Goal: Ask a question

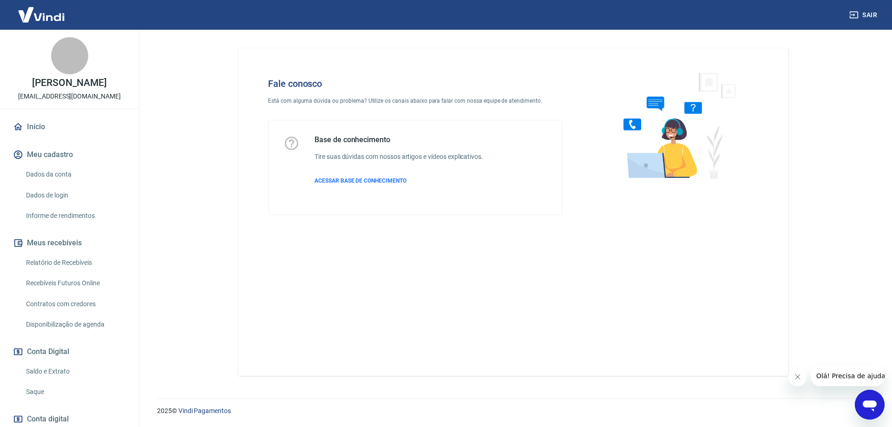
click at [872, 404] on icon "Abrir janela de mensagens" at bounding box center [869, 405] width 14 height 11
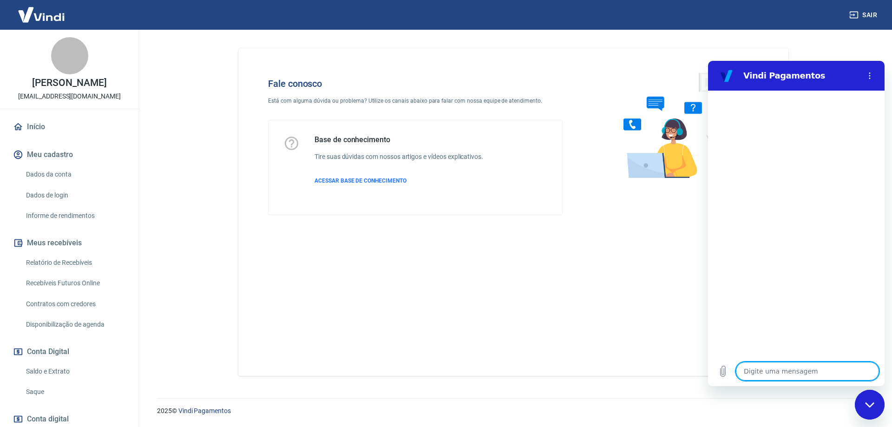
click at [769, 375] on textarea at bounding box center [807, 371] width 143 height 19
type textarea "B"
type textarea "x"
type textarea "Bo"
type textarea "x"
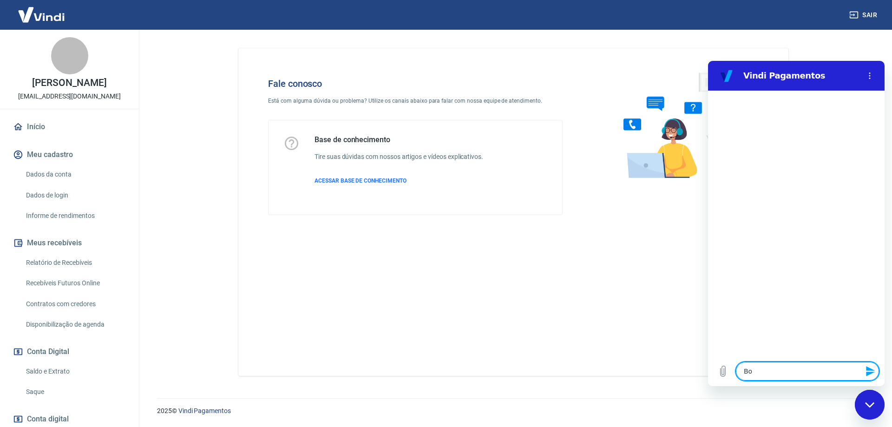
type textarea "Boa"
type textarea "x"
type textarea "Boa"
type textarea "x"
type textarea "Boa t"
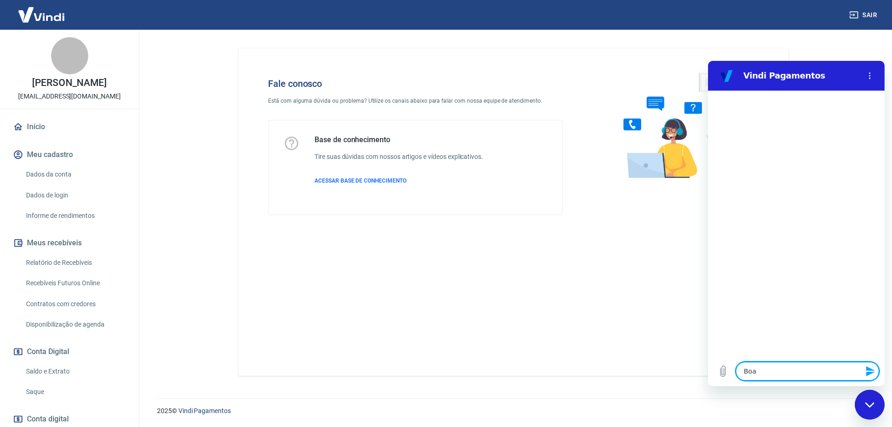
type textarea "x"
type textarea "Boa ta"
type textarea "x"
type textarea "Boa t"
type textarea "x"
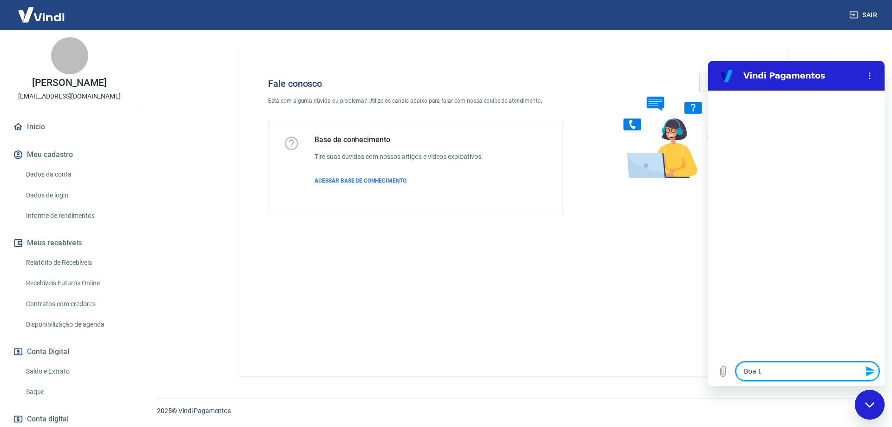
type textarea "Boa"
type textarea "x"
type textarea "Boa"
type textarea "x"
type textarea "Boa"
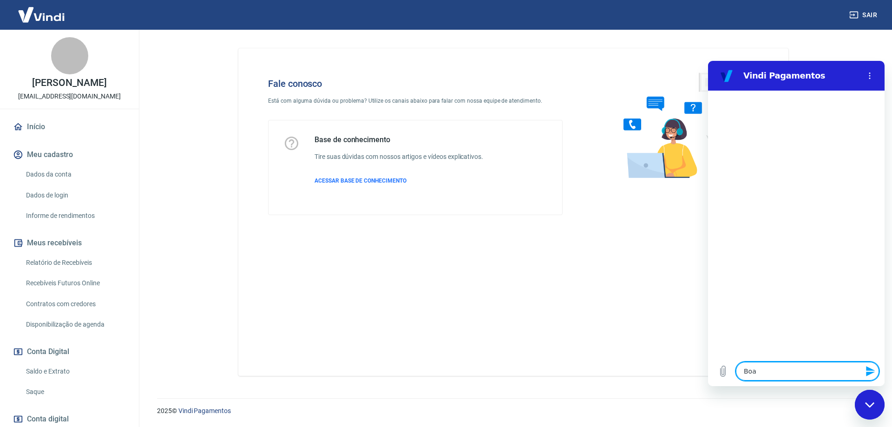
type textarea "x"
type textarea "Boa d"
type textarea "x"
type textarea "Boa di"
type textarea "x"
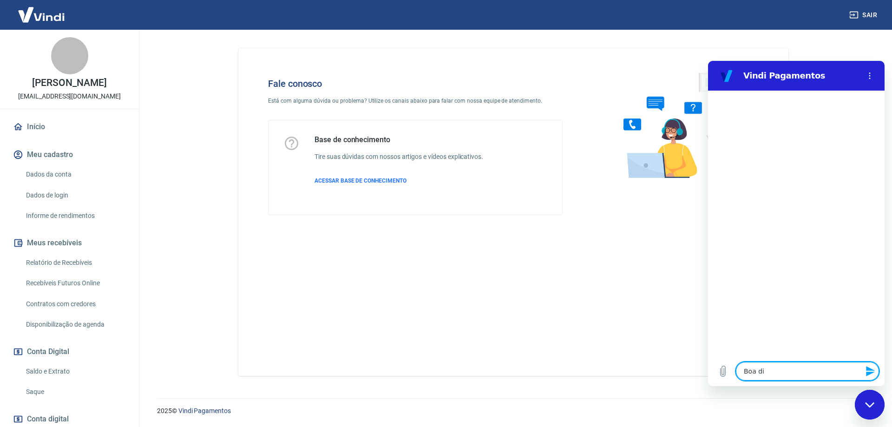
type textarea "Boa dia"
type textarea "x"
type textarea "Boa dia"
type textarea "x"
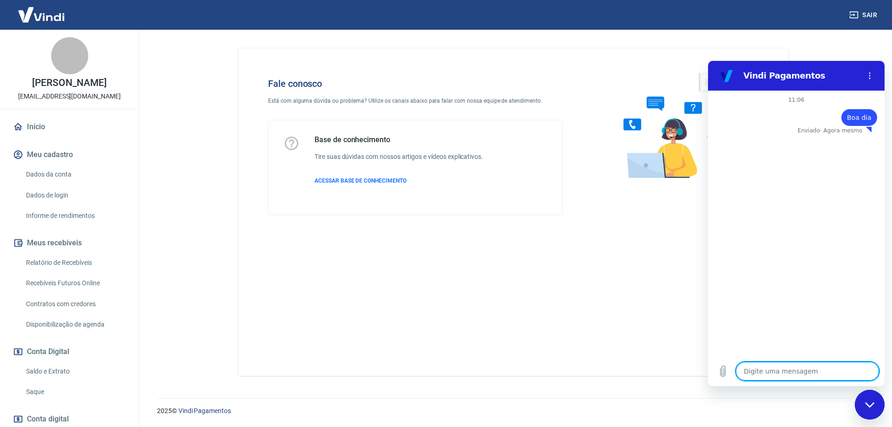
type textarea "p"
type textarea "x"
type textarea "pr"
type textarea "x"
type textarea "pre"
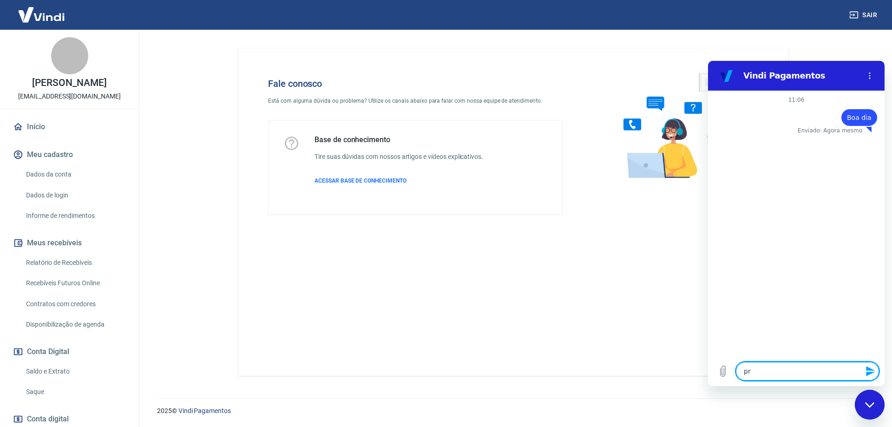
type textarea "x"
type textarea "prec"
type textarea "x"
type textarea "preci"
type textarea "x"
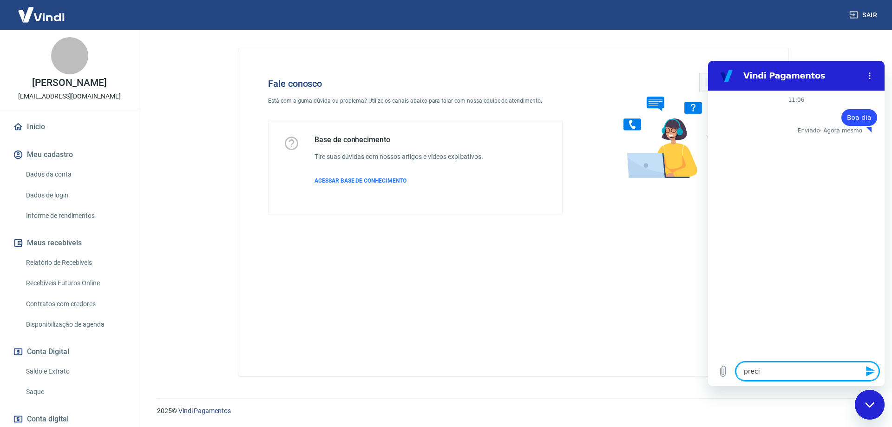
type textarea "precis"
type textarea "x"
type textarea "preciso"
type textarea "x"
type textarea "preciso"
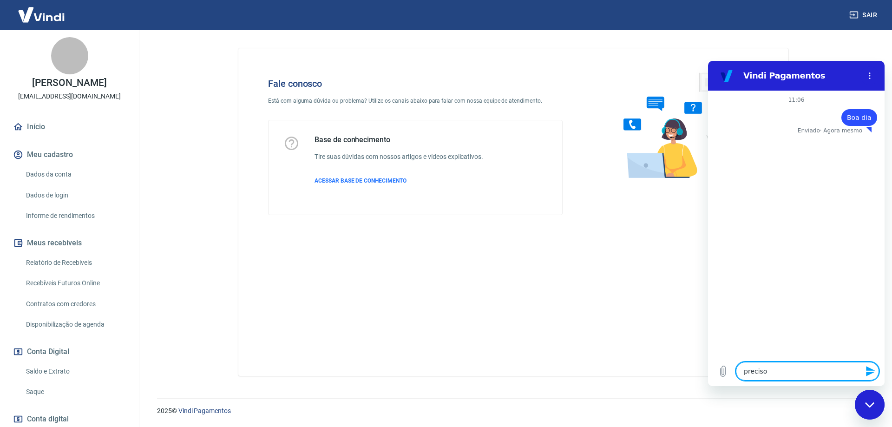
type textarea "x"
type textarea "preciso f"
type textarea "x"
type textarea "preciso fa"
type textarea "x"
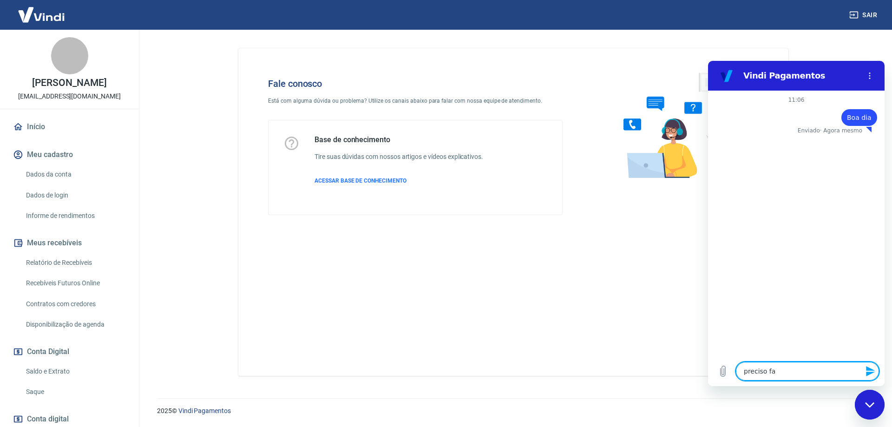
type textarea "preciso faz"
type textarea "x"
type textarea "preciso faze"
type textarea "x"
type textarea "preciso fazer"
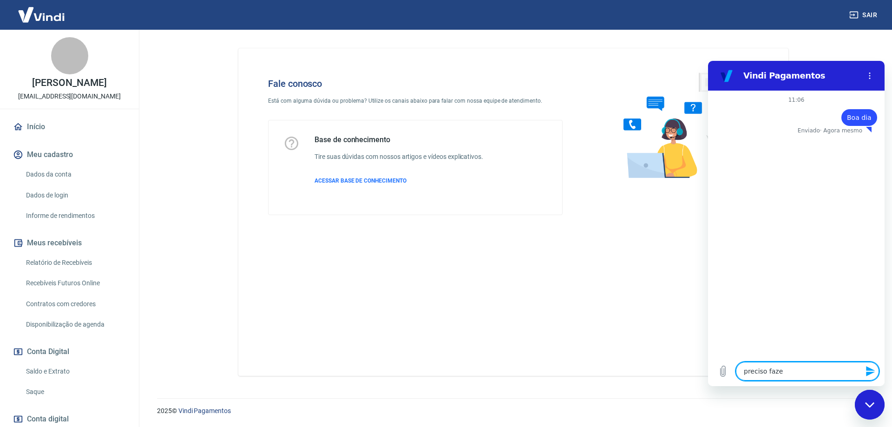
type textarea "x"
type textarea "preciso fazer"
type textarea "x"
type textarea "preciso fazer o"
type textarea "x"
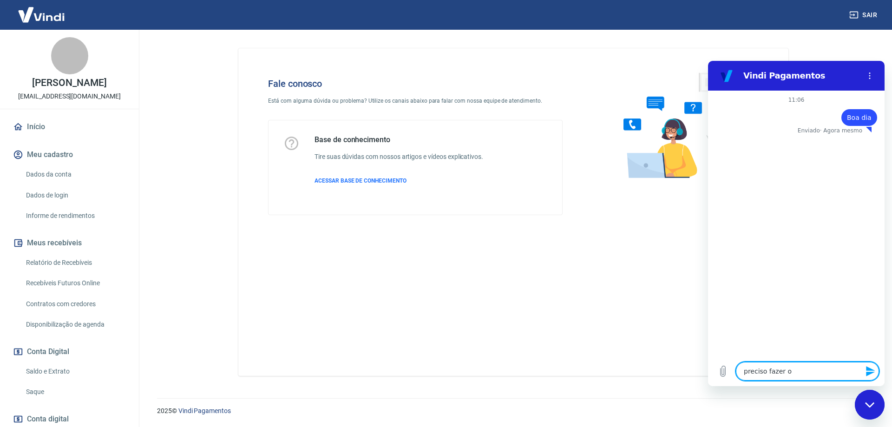
type textarea "preciso fazer o"
type textarea "x"
type textarea "preciso fazer o c"
type textarea "x"
type textarea "preciso fazer o ca"
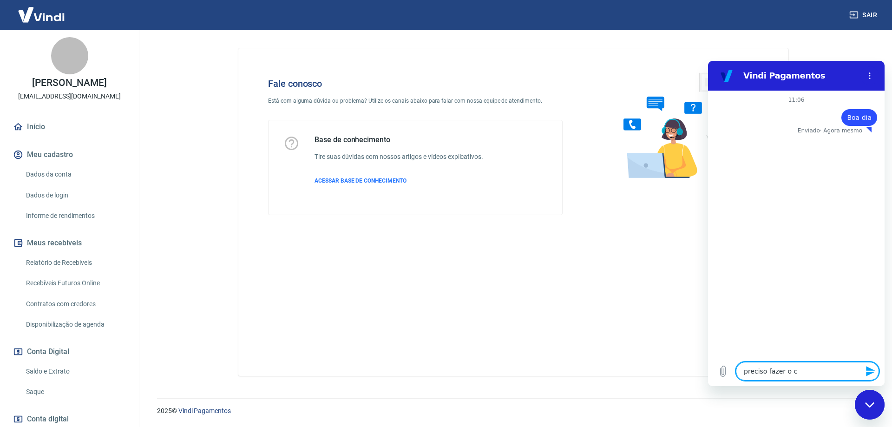
type textarea "x"
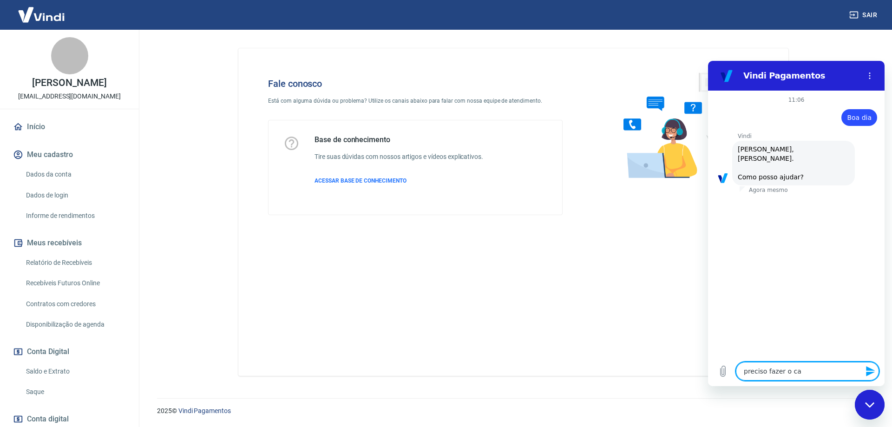
type textarea "preciso fazer o can"
type textarea "x"
type textarea "preciso fazer o canc"
type textarea "x"
type textarea "preciso fazer o cance"
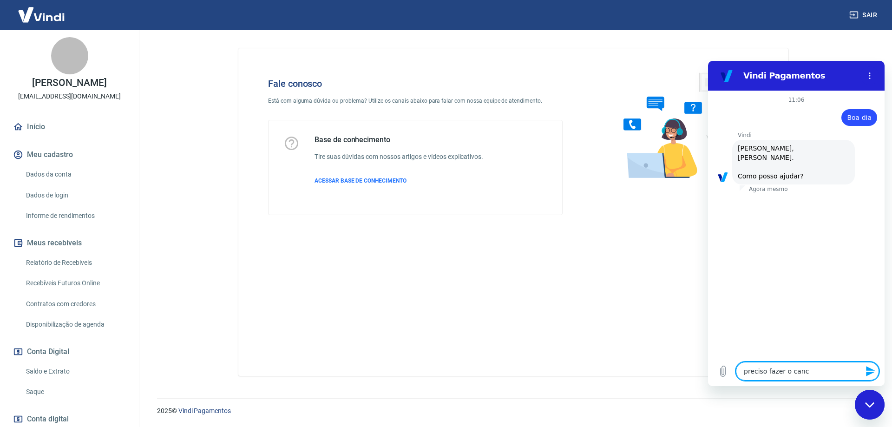
type textarea "x"
type textarea "preciso fazer o cancel"
type textarea "x"
type textarea "preciso fazer o cancela"
type textarea "x"
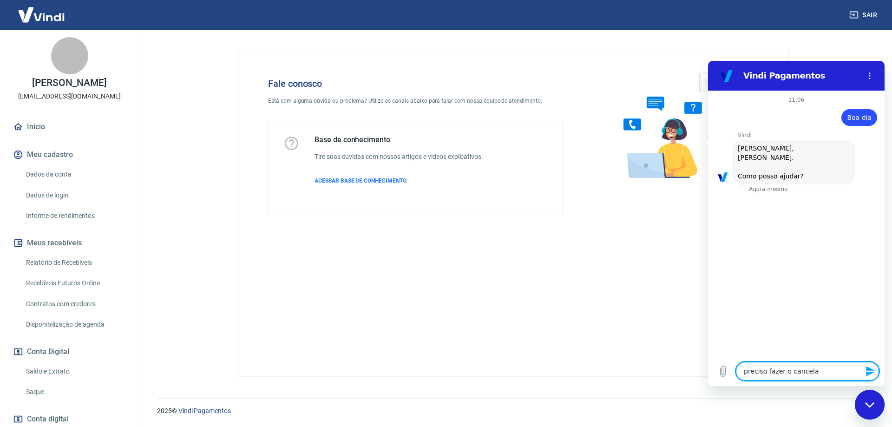
scroll to position [22, 0]
type textarea "preciso fazer o cancelam"
type textarea "x"
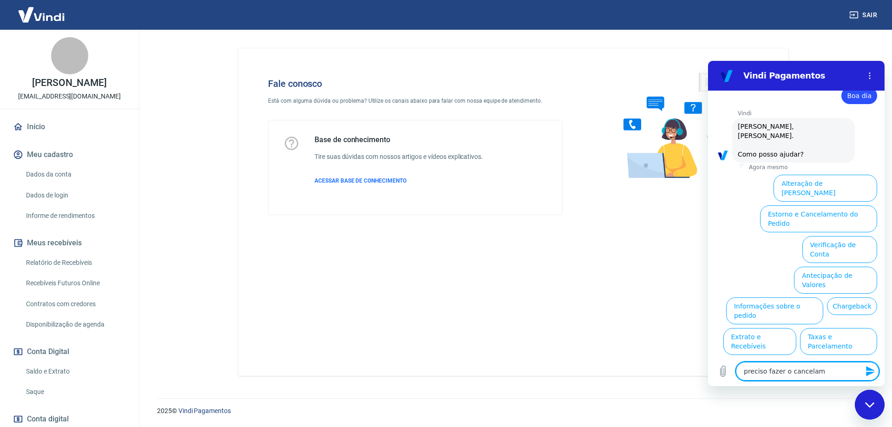
type textarea "preciso fazer o cancelame"
type textarea "x"
type textarea "preciso fazer o cancelamen"
type textarea "x"
type textarea "preciso fazer o cancelament"
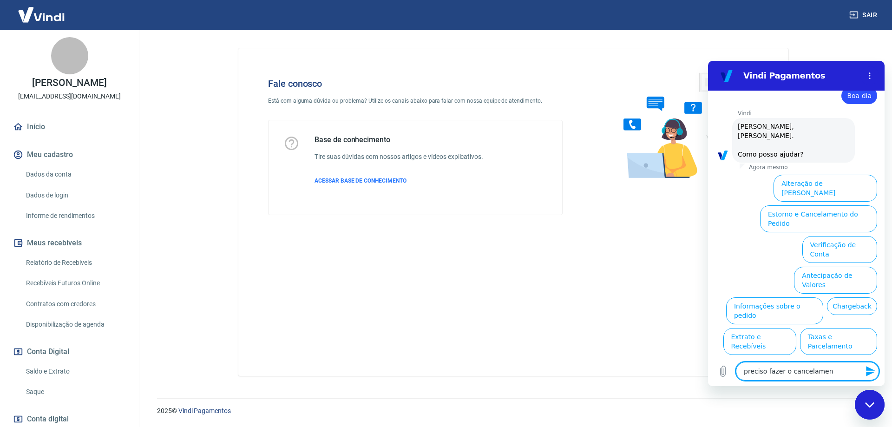
type textarea "x"
type textarea "preciso fazer o cancelamento"
type textarea "x"
type textarea "preciso fazer o cancelamento"
type textarea "x"
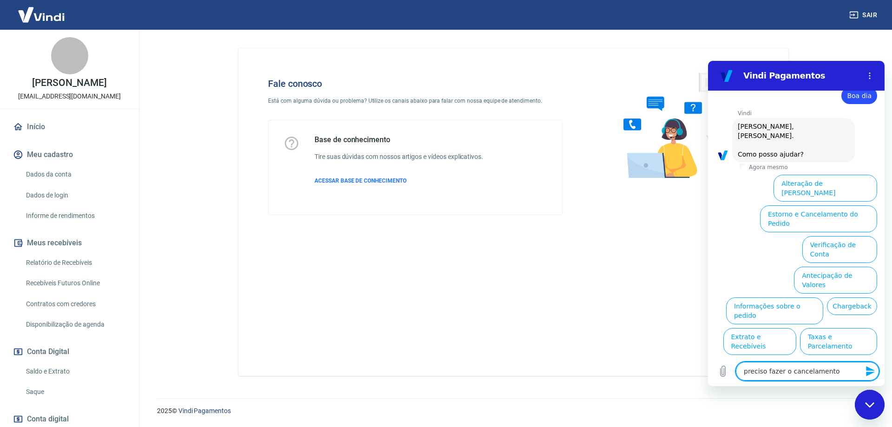
type textarea "preciso fazer o cancelamento d"
type textarea "x"
type textarea "preciso fazer o cancelamento de"
type textarea "x"
type textarea "preciso fazer o cancelamento de"
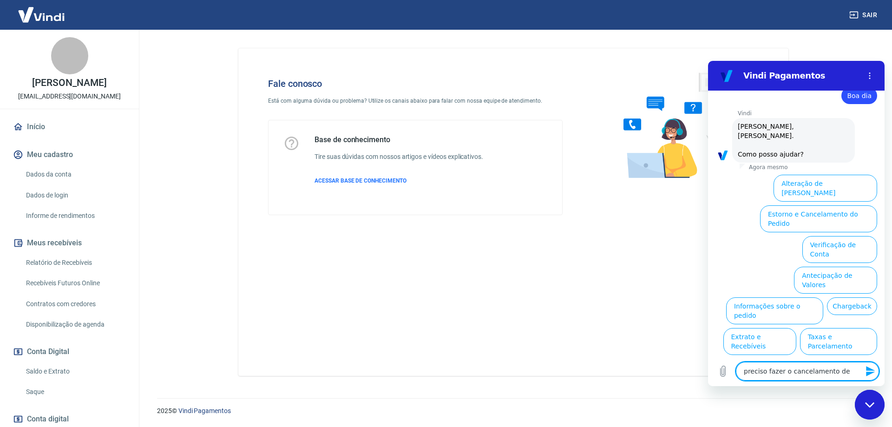
type textarea "x"
type textarea "preciso fazer o cancelamento de u"
type textarea "x"
type textarea "preciso fazer o cancelamento de um"
type textarea "x"
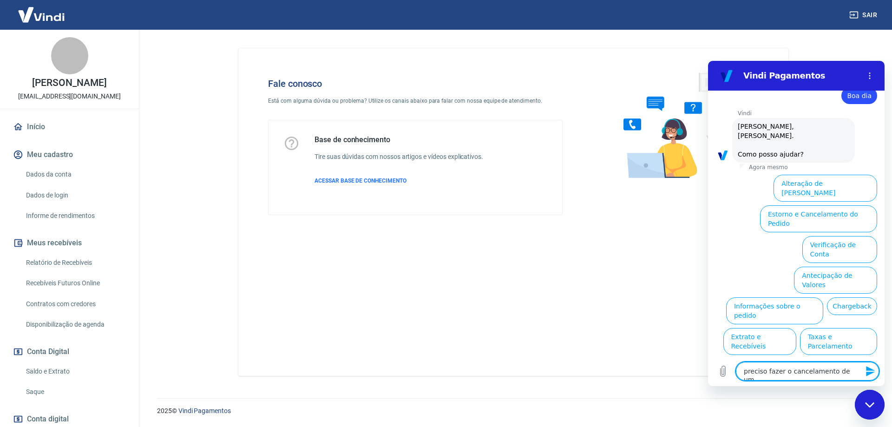
type textarea "preciso fazer o cancelamento de uma"
type textarea "x"
type textarea "preciso fazer o cancelamento de uma"
type textarea "x"
type textarea "preciso fazer o cancelamento de uma v"
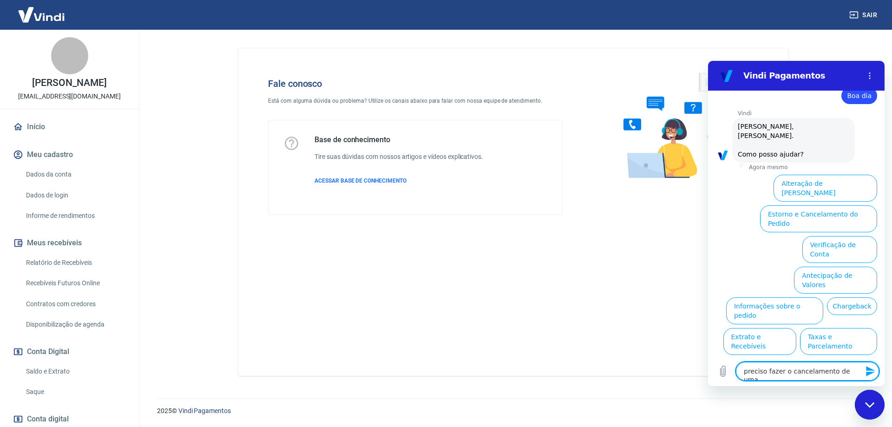
type textarea "x"
type textarea "preciso fazer o cancelamento de uma ve"
type textarea "x"
type textarea "preciso fazer o cancelamento de uma ven"
type textarea "x"
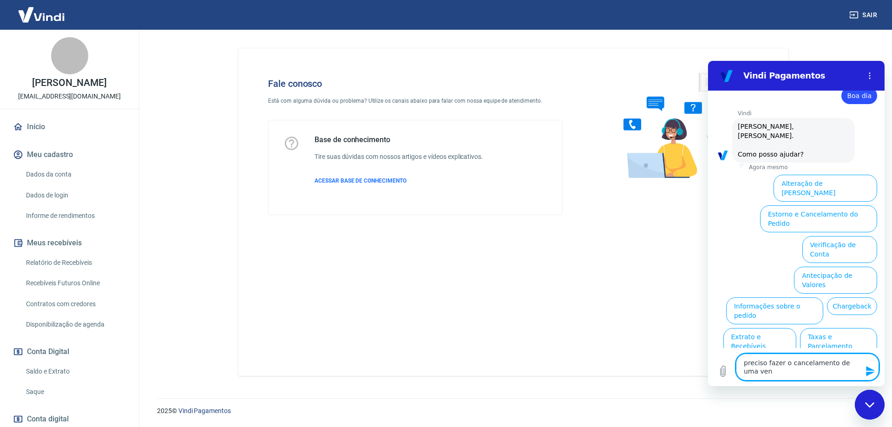
type textarea "preciso fazer o cancelamento de uma vend"
type textarea "x"
type textarea "preciso fazer o cancelamento de uma venda"
type textarea "x"
type textarea "preciso fazer o cancelamento de uma venda"
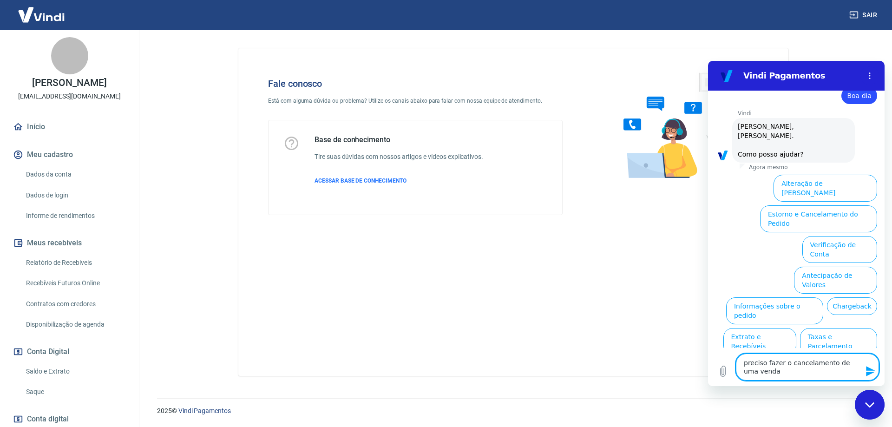
type textarea "x"
type textarea "preciso fazer o cancelamento de uma venda r"
type textarea "x"
type textarea "preciso fazer o cancelamento de uma venda re"
type textarea "x"
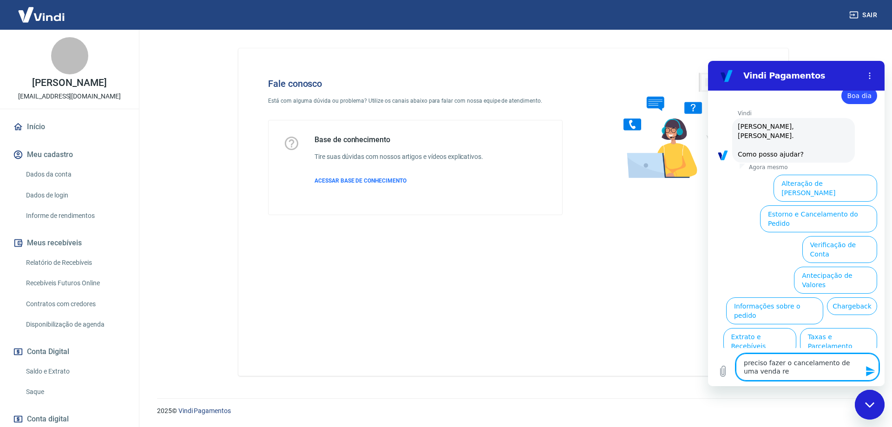
type textarea "preciso fazer o cancelamento de uma venda rec"
type textarea "x"
type textarea "preciso fazer o cancelamento de uma venda rece"
type textarea "x"
type textarea "preciso fazer o cancelamento de uma venda receb"
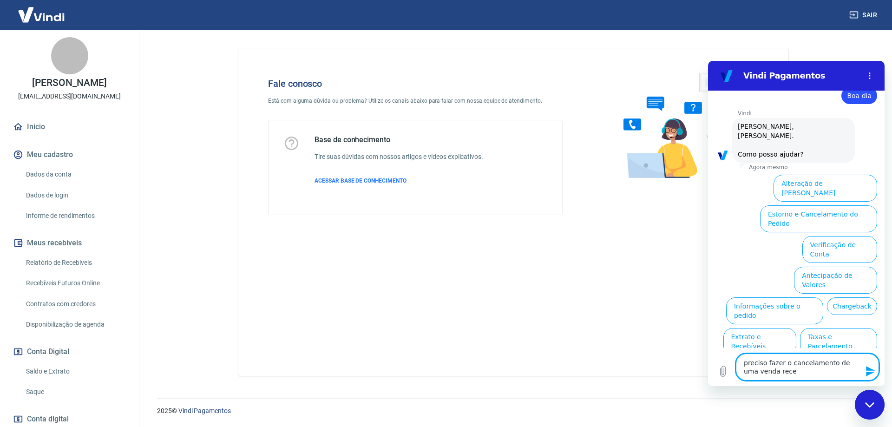
type textarea "x"
type textarea "preciso fazer o cancelamento de uma venda recebi"
type textarea "x"
type textarea "preciso fazer o cancelamento de uma venda recebid"
type textarea "x"
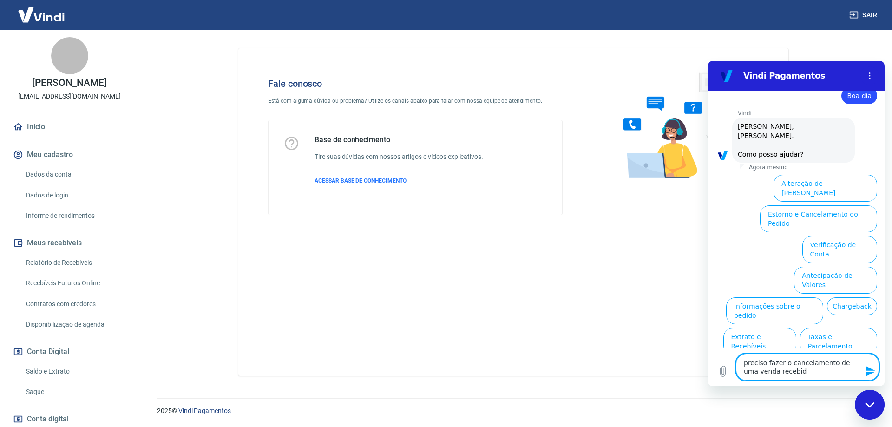
type textarea "preciso fazer o cancelamento de uma venda recebida"
type textarea "x"
type textarea "preciso fazer o cancelamento de uma venda recebida"
type textarea "x"
type textarea "preciso fazer o cancelamento de uma venda recebida"
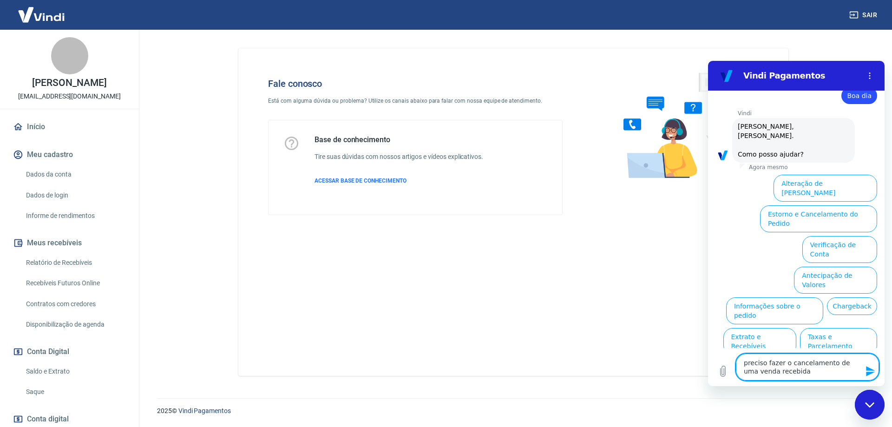
type textarea "x"
type textarea "preciso fazer o cancelamento de uma venda recebida,"
type textarea "x"
type textarea "preciso fazer o cancelamento de uma venda recebida,"
type textarea "x"
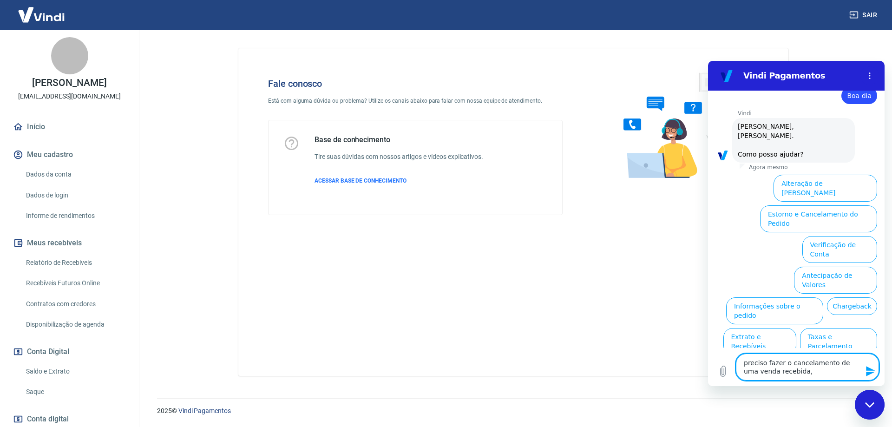
type textarea "preciso fazer o cancelamento de uma venda recebida,"
type textarea "x"
type textarea "preciso fazer o cancelamento de uma venda recebida,"
click at [795, 205] on button "Estorno e Cancelamento do Pedido" at bounding box center [818, 218] width 117 height 27
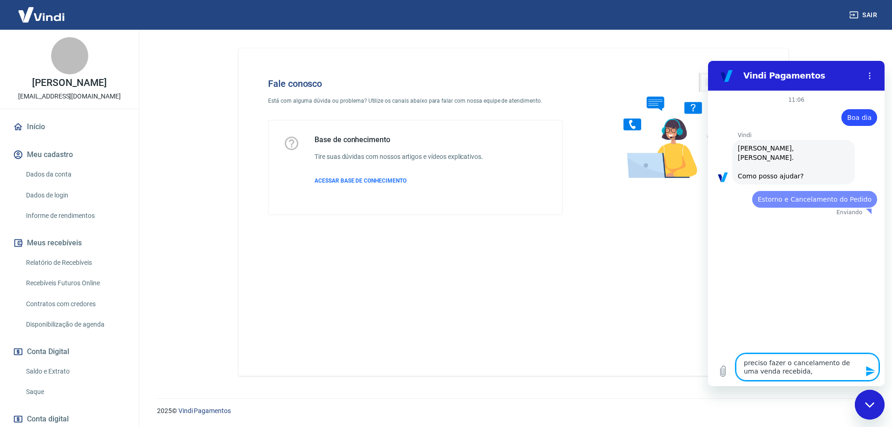
scroll to position [0, 0]
type textarea "x"
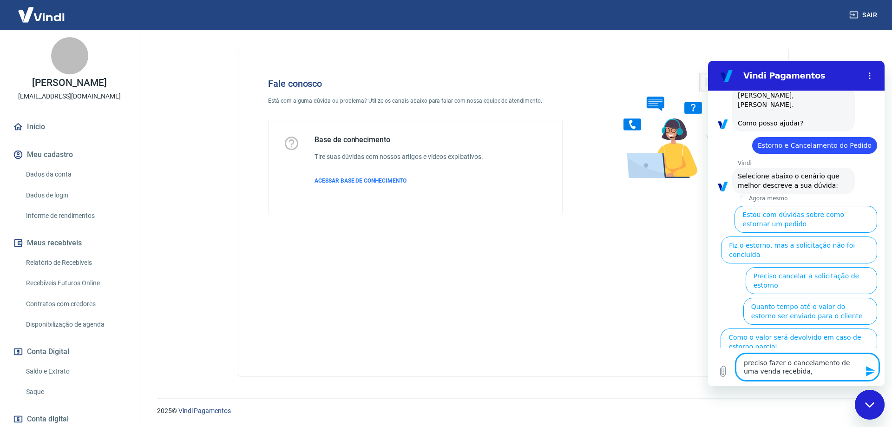
scroll to position [56, 0]
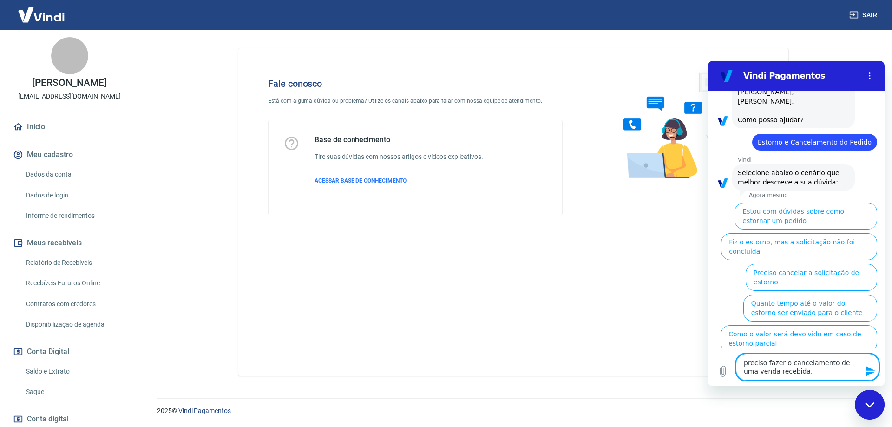
drag, startPoint x: 746, startPoint y: 371, endPoint x: 731, endPoint y: 355, distance: 21.7
click at [731, 355] on div "Digite uma mensagem preciso fazer o cancelamento de uma venda recebida, x" at bounding box center [796, 367] width 176 height 38
type textarea "x"
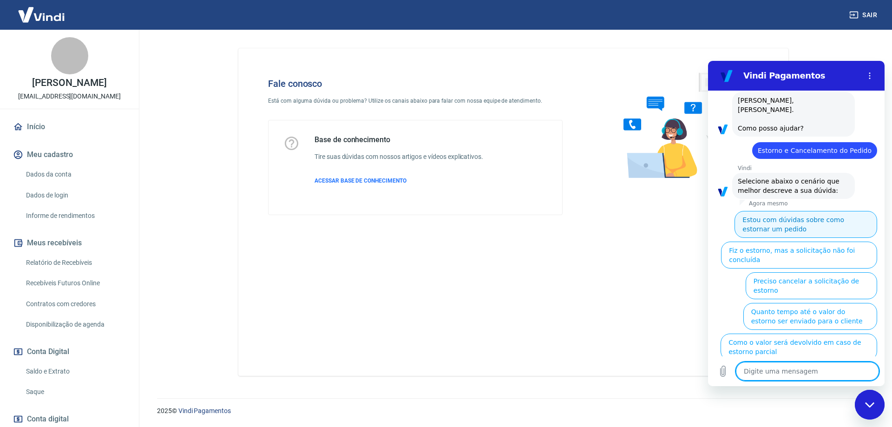
click at [774, 218] on button "Estou com dúvidas sobre como estornar um pedido" at bounding box center [805, 224] width 143 height 27
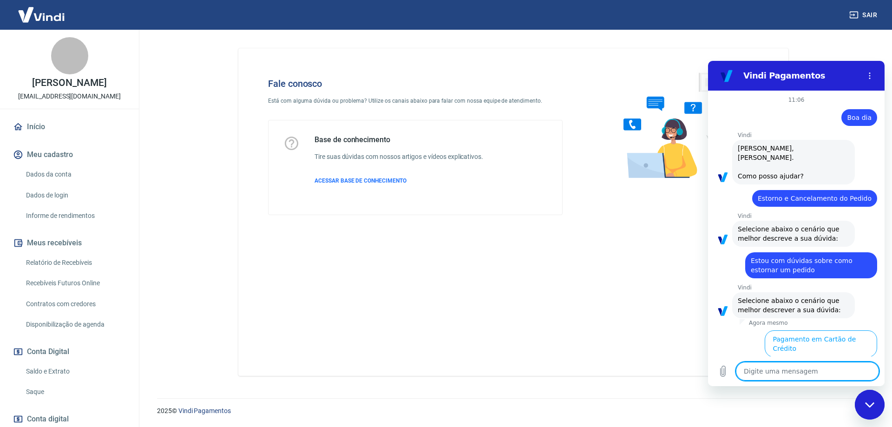
scroll to position [27, 0]
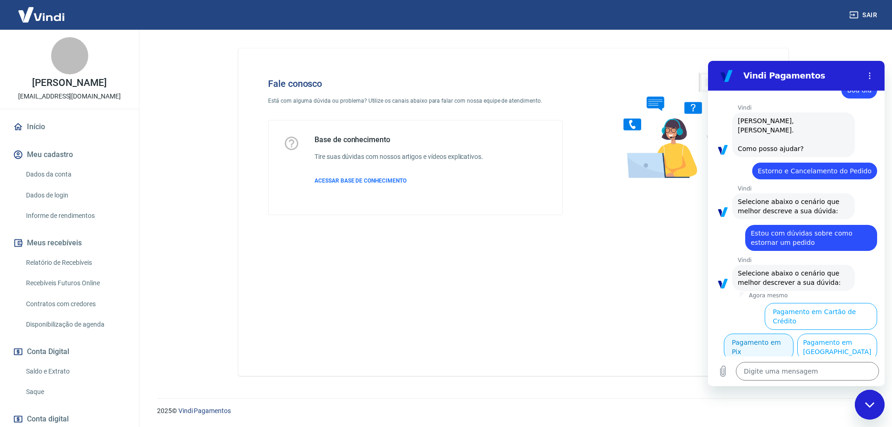
click at [793, 333] on button "Pagamento em Pix" at bounding box center [758, 346] width 70 height 27
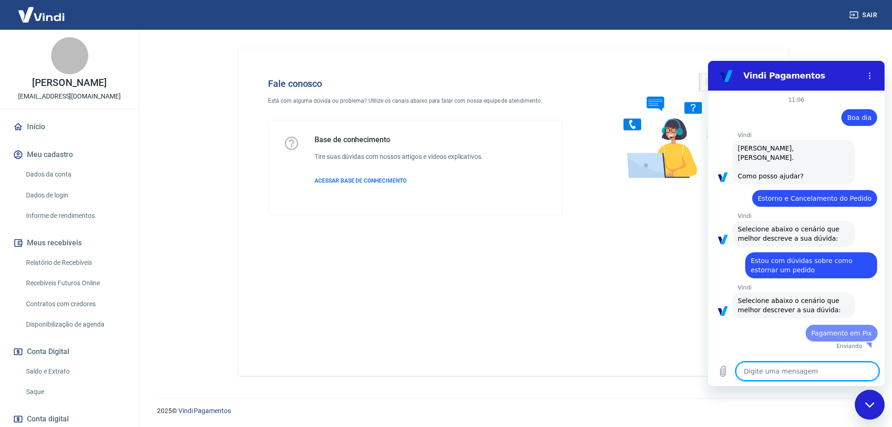
scroll to position [0, 0]
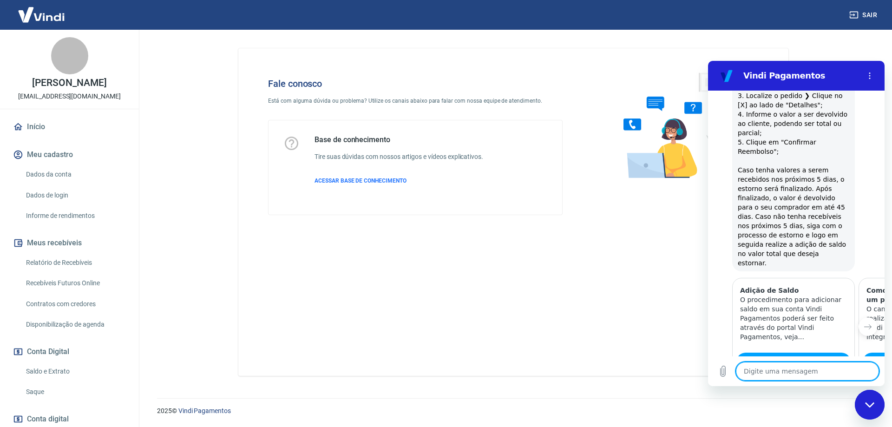
type textarea "x"
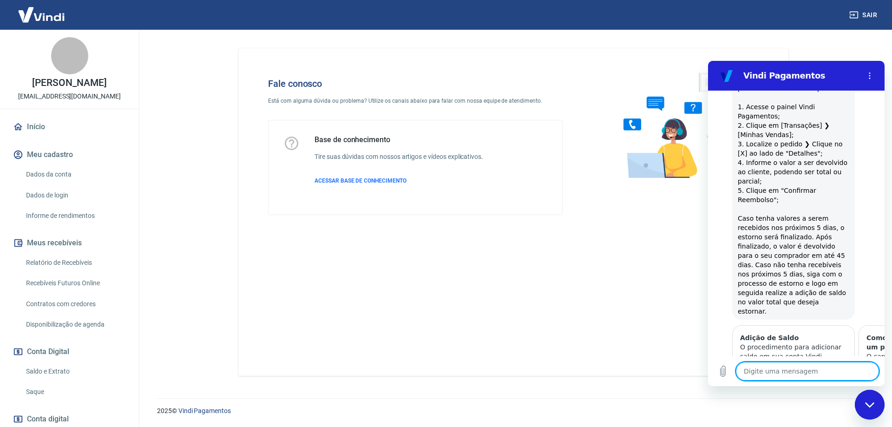
scroll to position [368, 0]
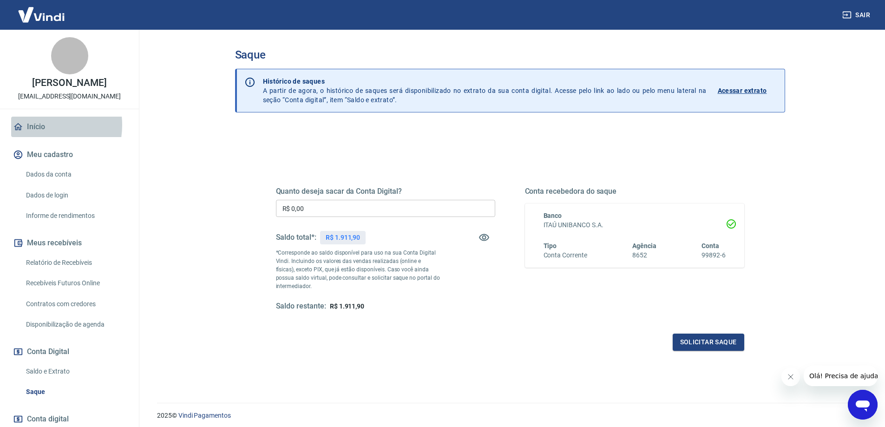
click at [36, 125] on link "Início" at bounding box center [69, 127] width 117 height 20
